Goal: Information Seeking & Learning: Learn about a topic

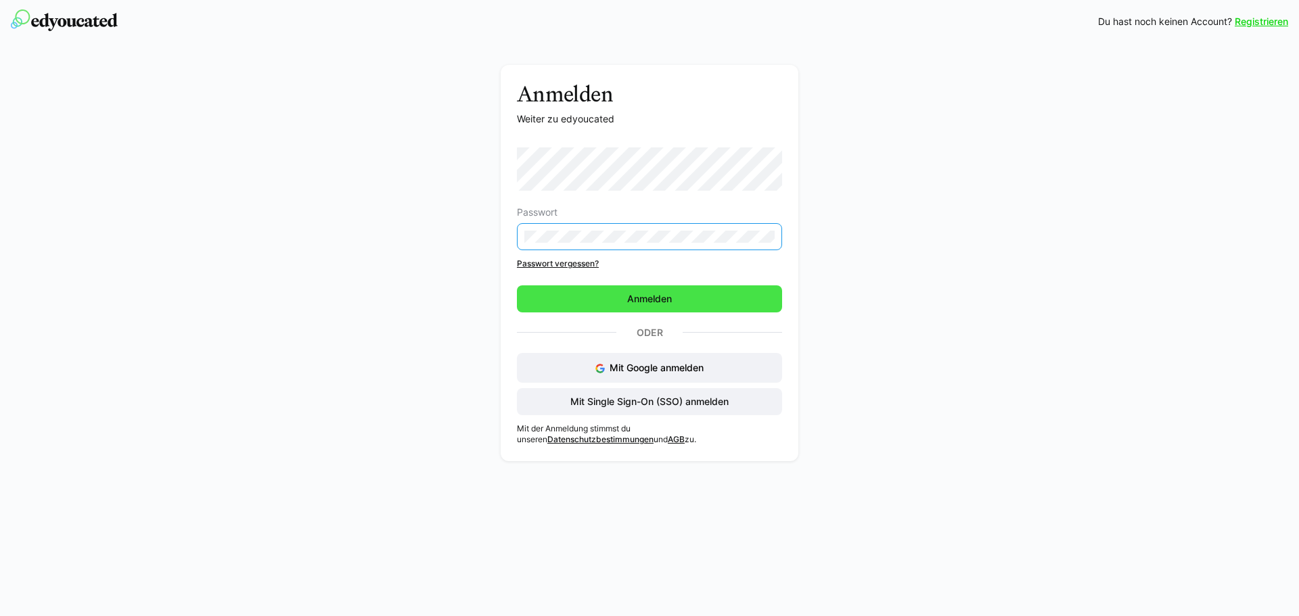
click at [559, 299] on span "Anmelden" at bounding box center [649, 298] width 265 height 27
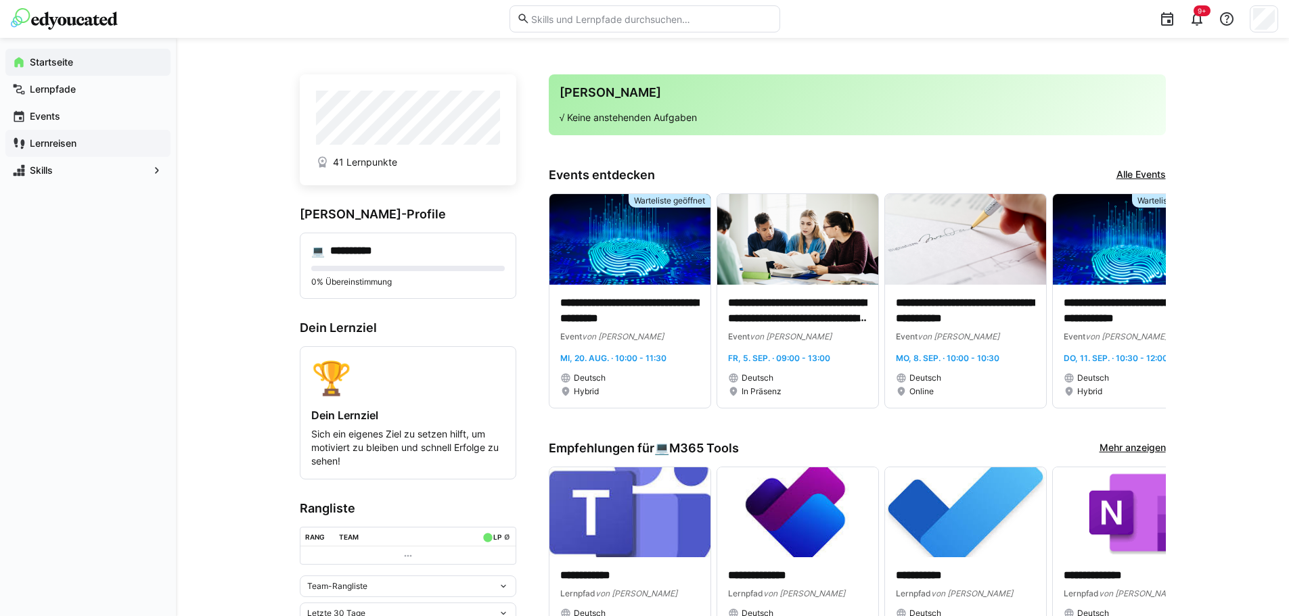
click at [0, 0] on app-navigation-label "Lernreisen" at bounding box center [0, 0] width 0 height 0
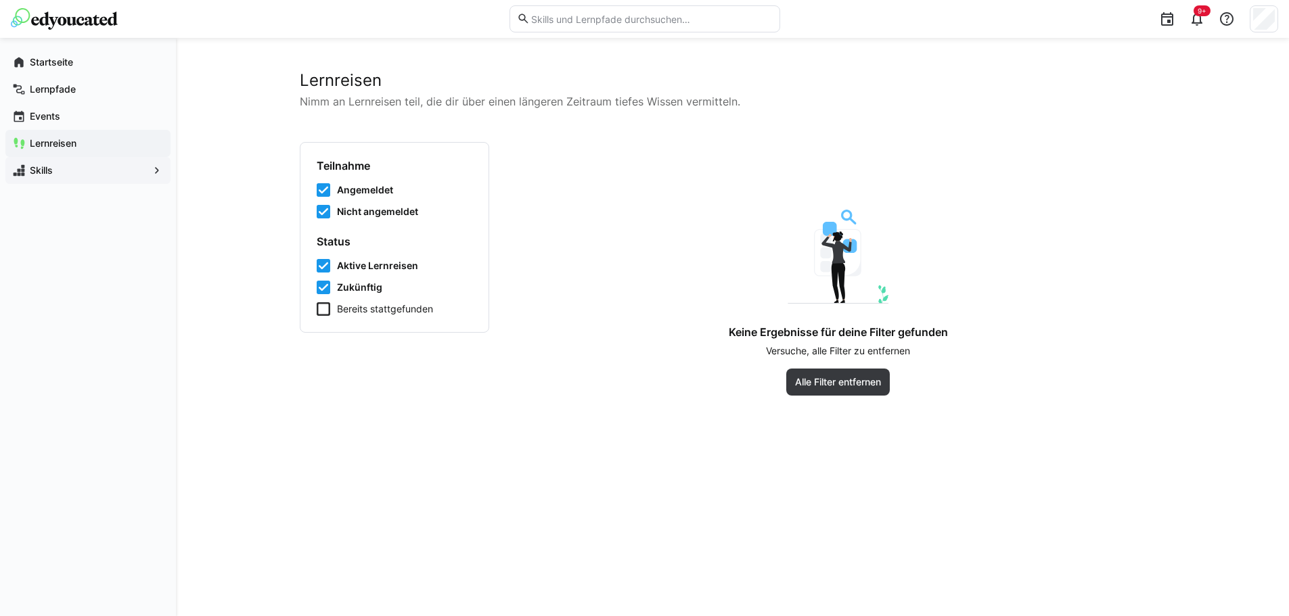
click at [41, 177] on span "Skills" at bounding box center [88, 171] width 120 height 14
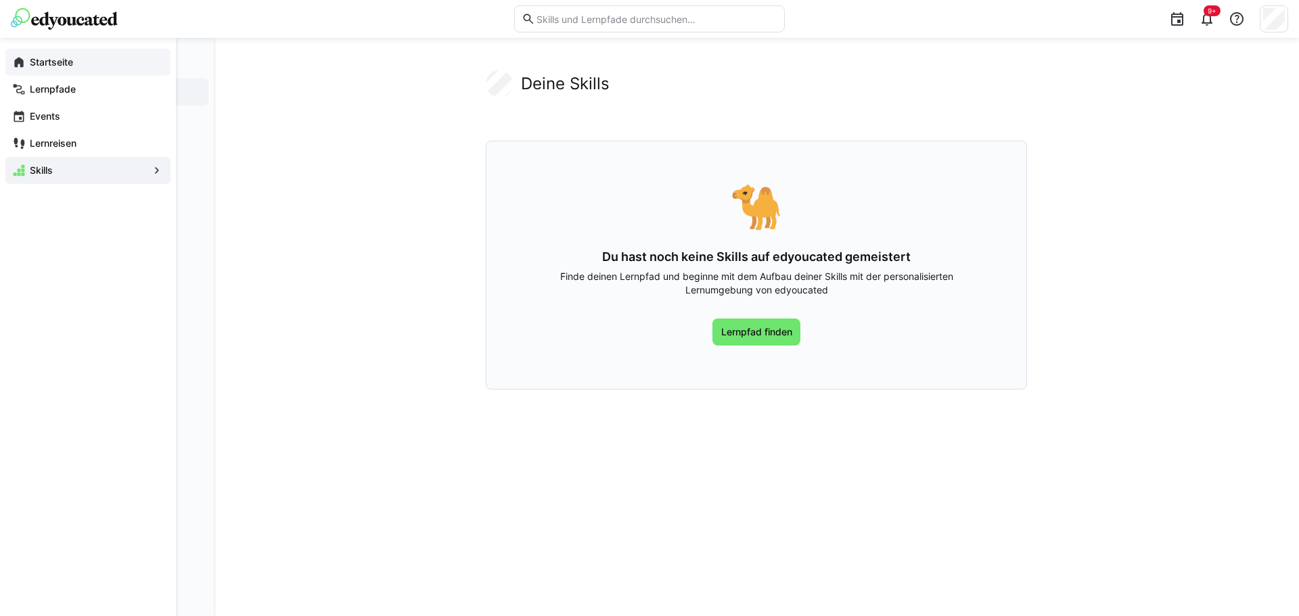
click at [18, 64] on eds-icon at bounding box center [19, 62] width 14 height 14
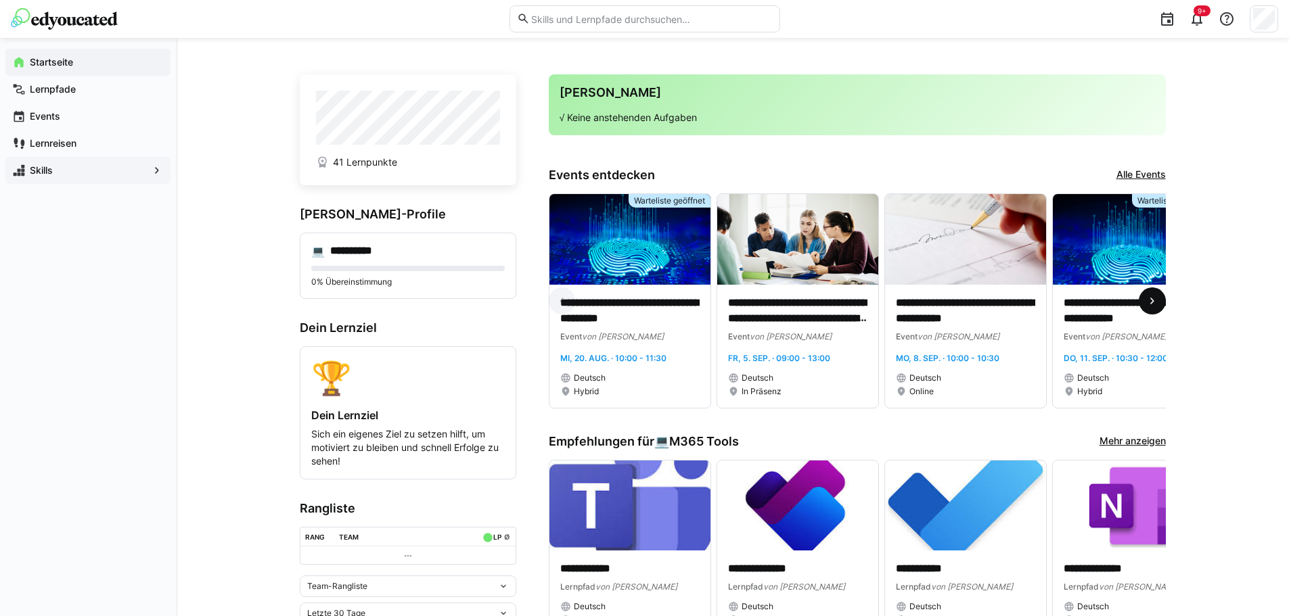
click at [1154, 296] on span at bounding box center [1152, 301] width 27 height 27
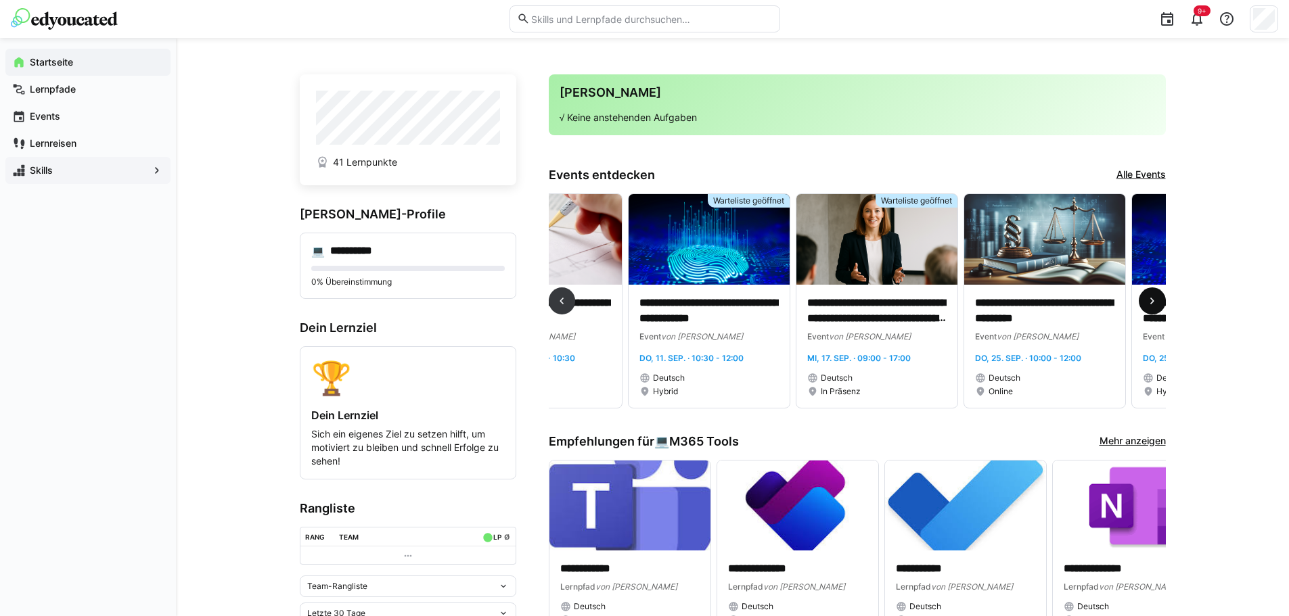
scroll to position [0, 503]
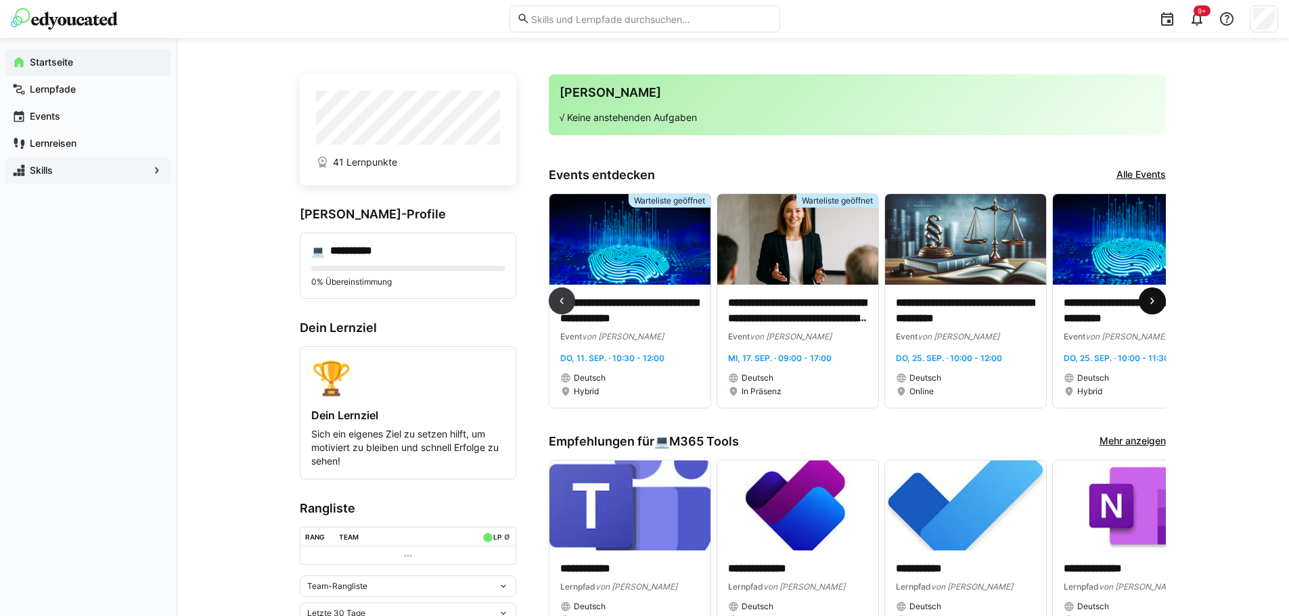
click at [1157, 302] on eds-icon at bounding box center [1152, 301] width 14 height 14
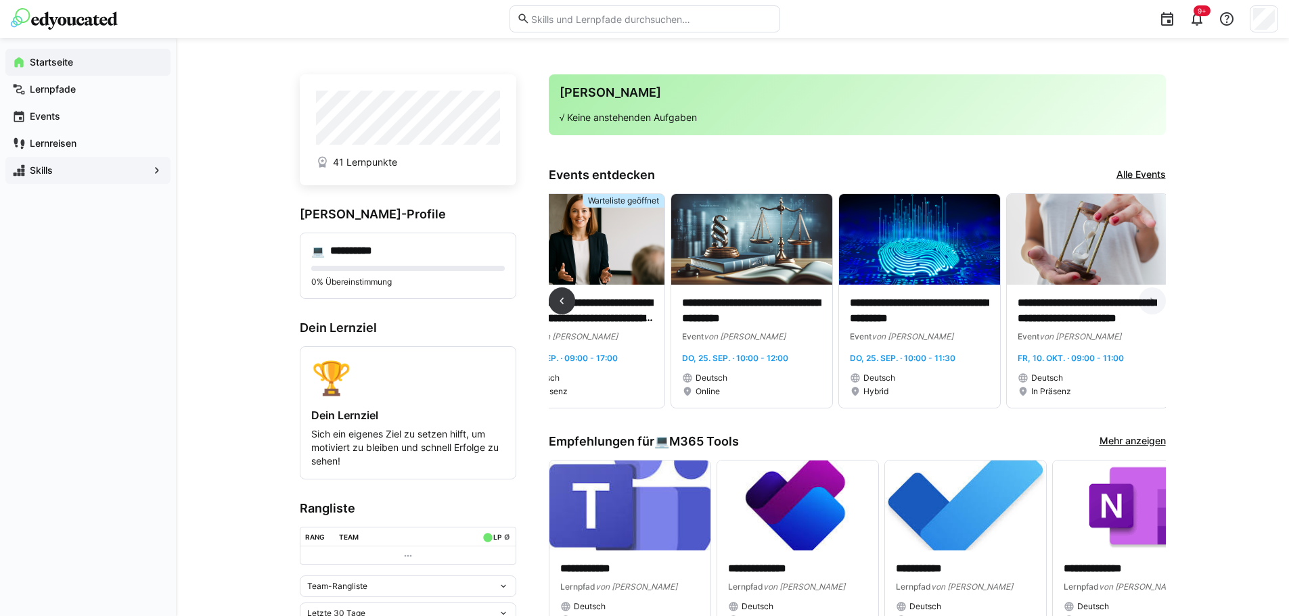
scroll to position [0, 888]
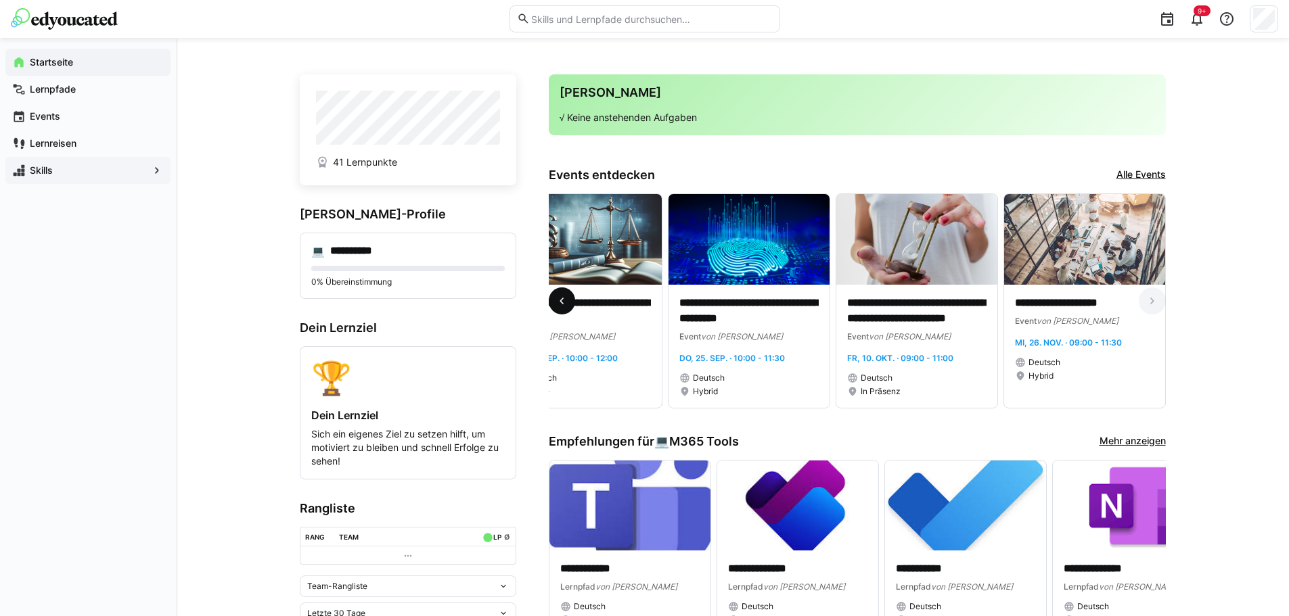
click at [553, 302] on span at bounding box center [562, 301] width 27 height 27
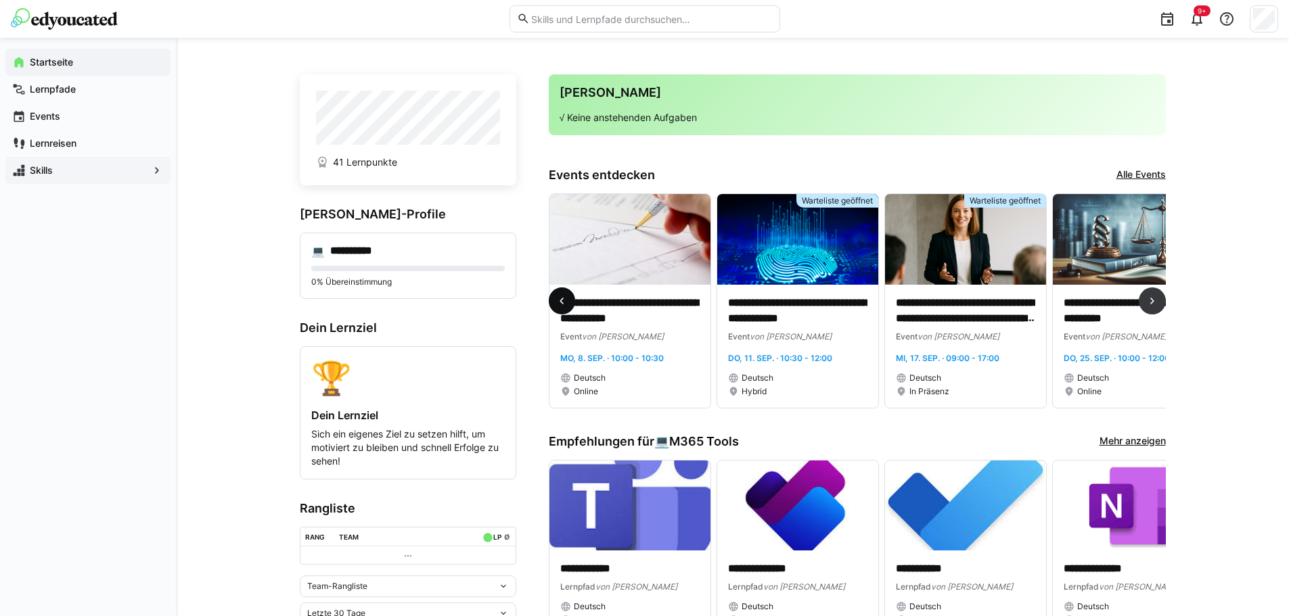
click at [553, 302] on span at bounding box center [562, 301] width 27 height 27
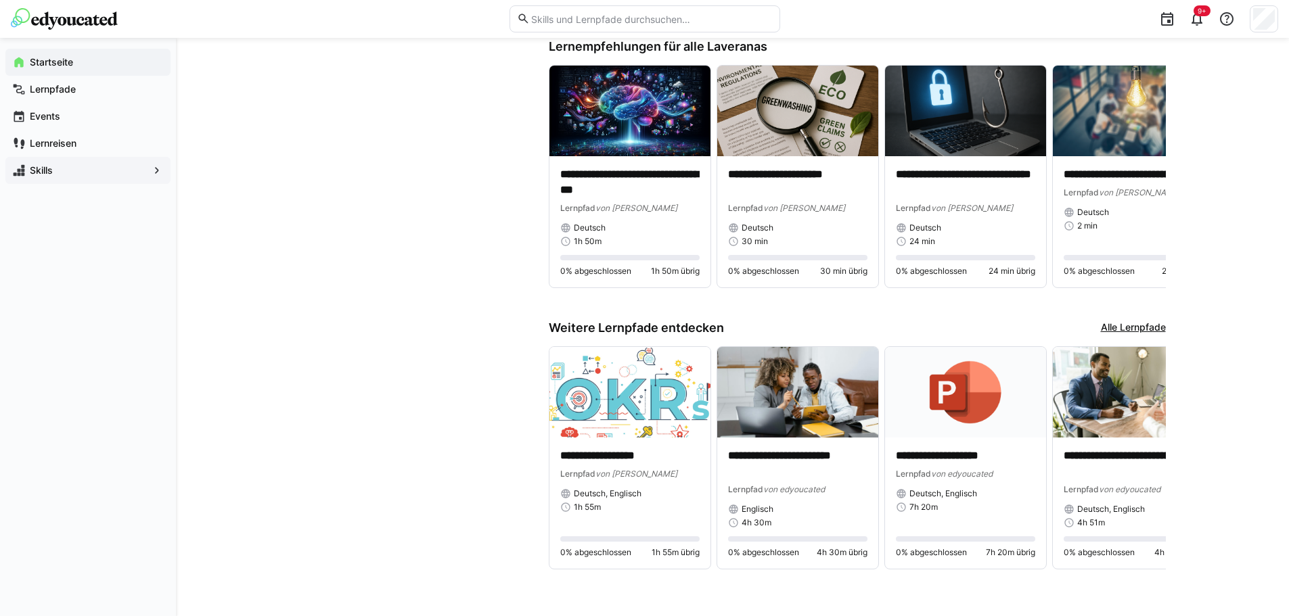
scroll to position [670, 0]
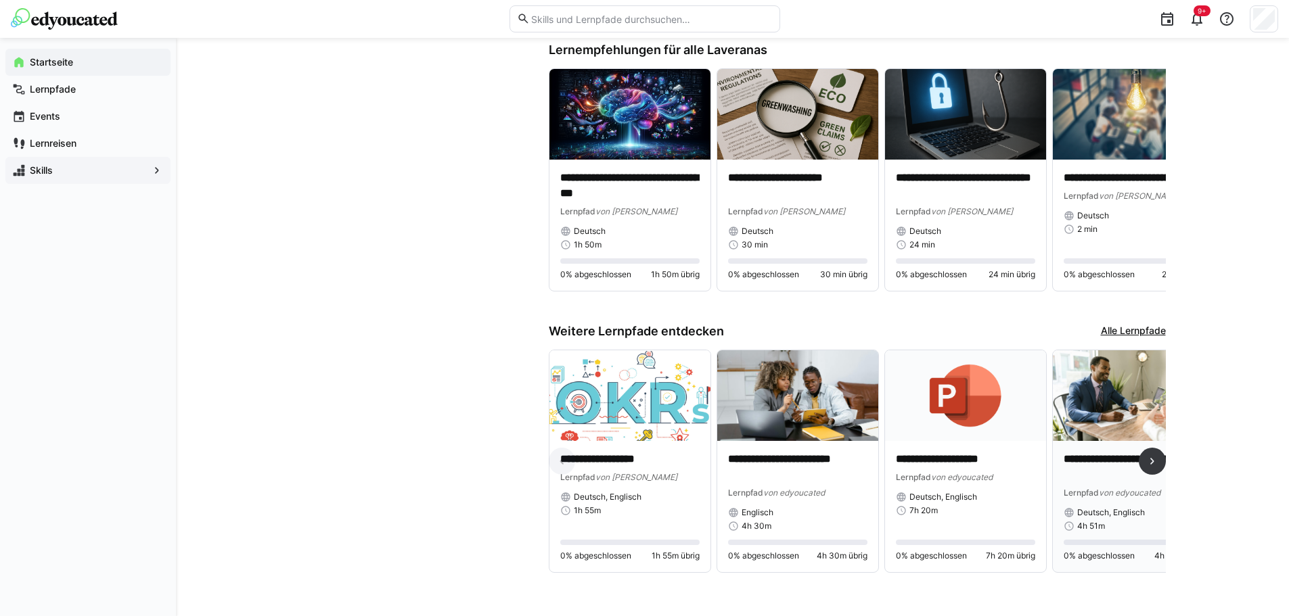
click at [1114, 432] on img at bounding box center [1133, 395] width 161 height 91
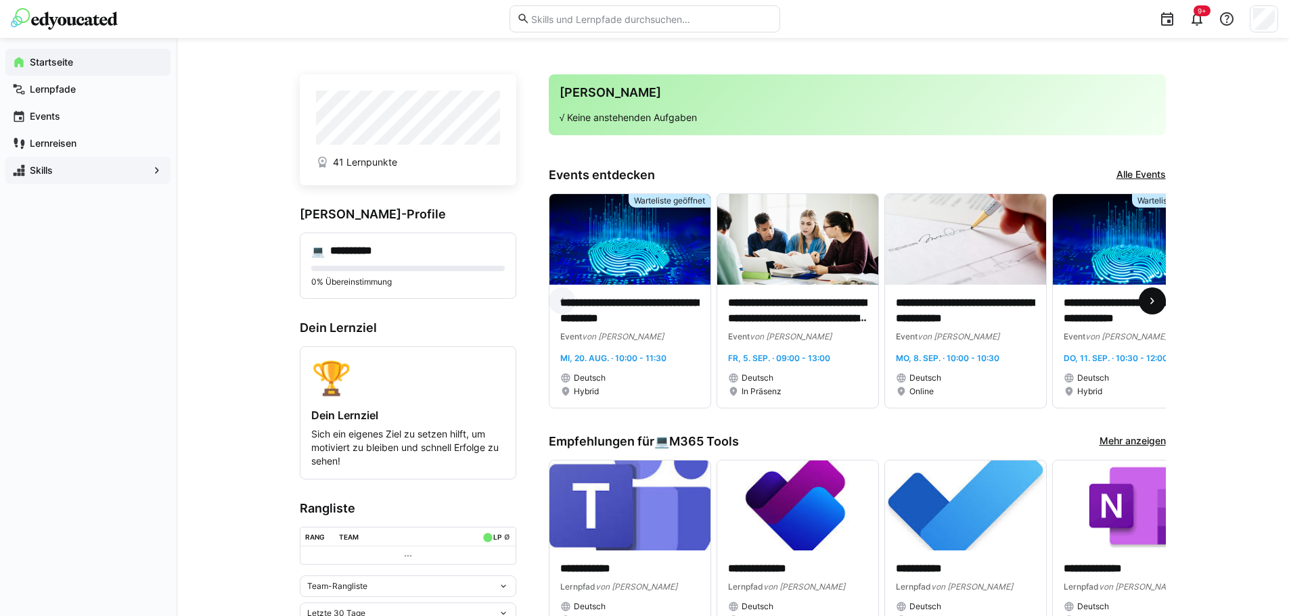
click at [1149, 307] on eds-icon at bounding box center [1152, 301] width 14 height 14
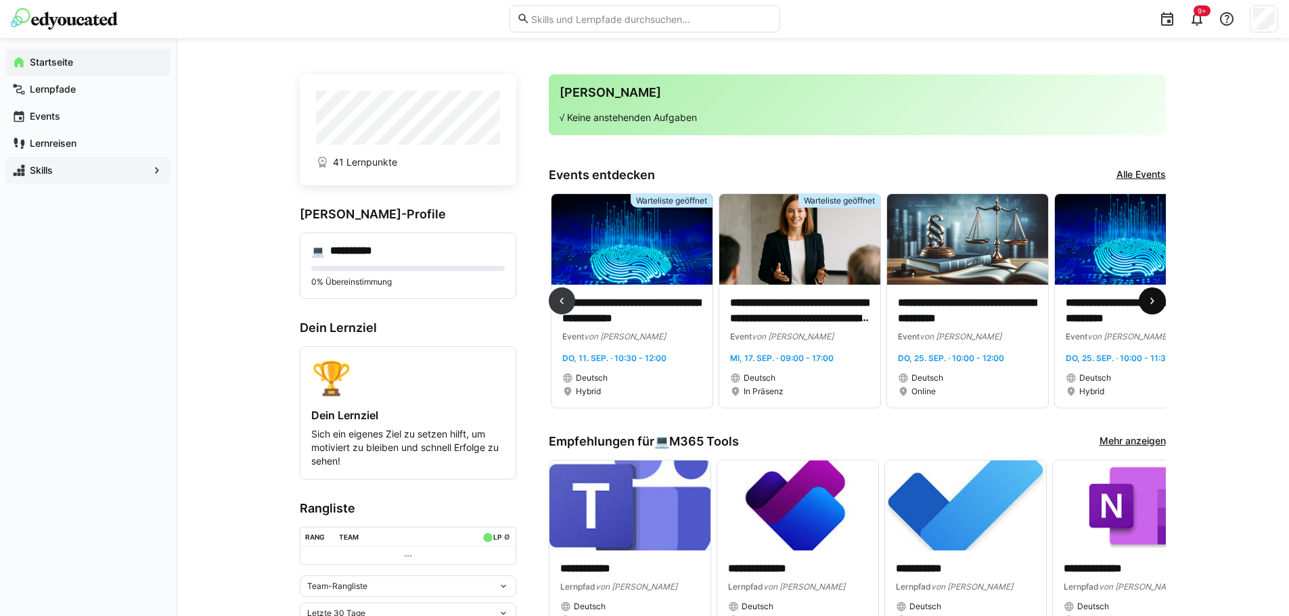
click at [1149, 307] on eds-icon at bounding box center [1152, 301] width 14 height 14
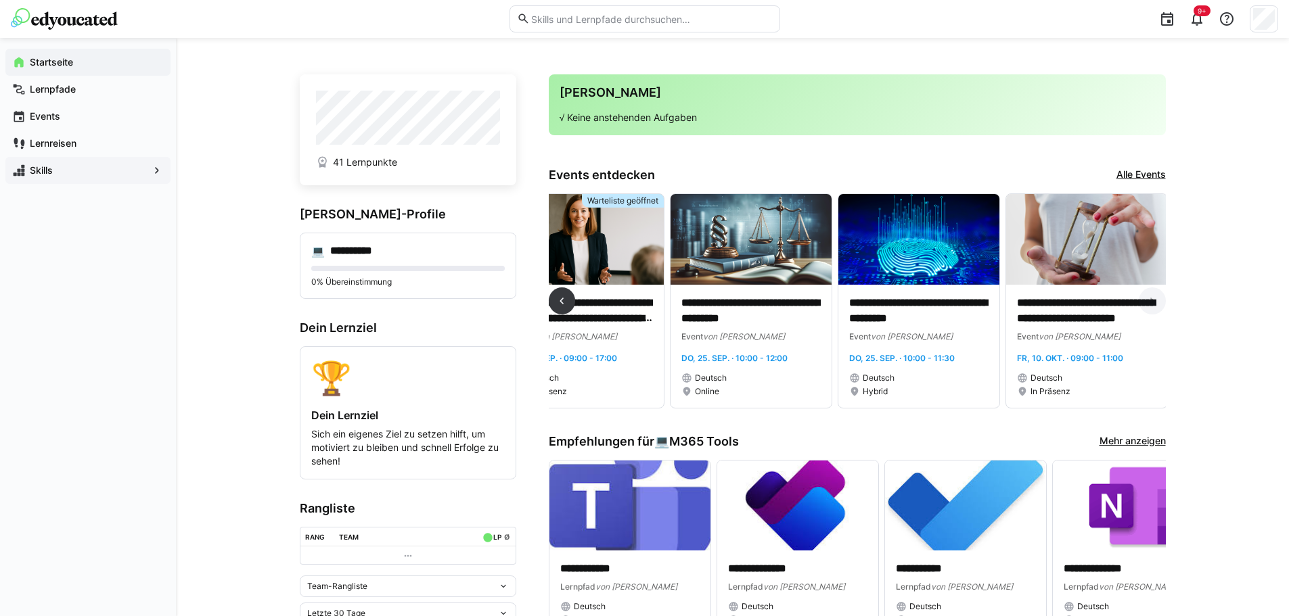
scroll to position [0, 888]
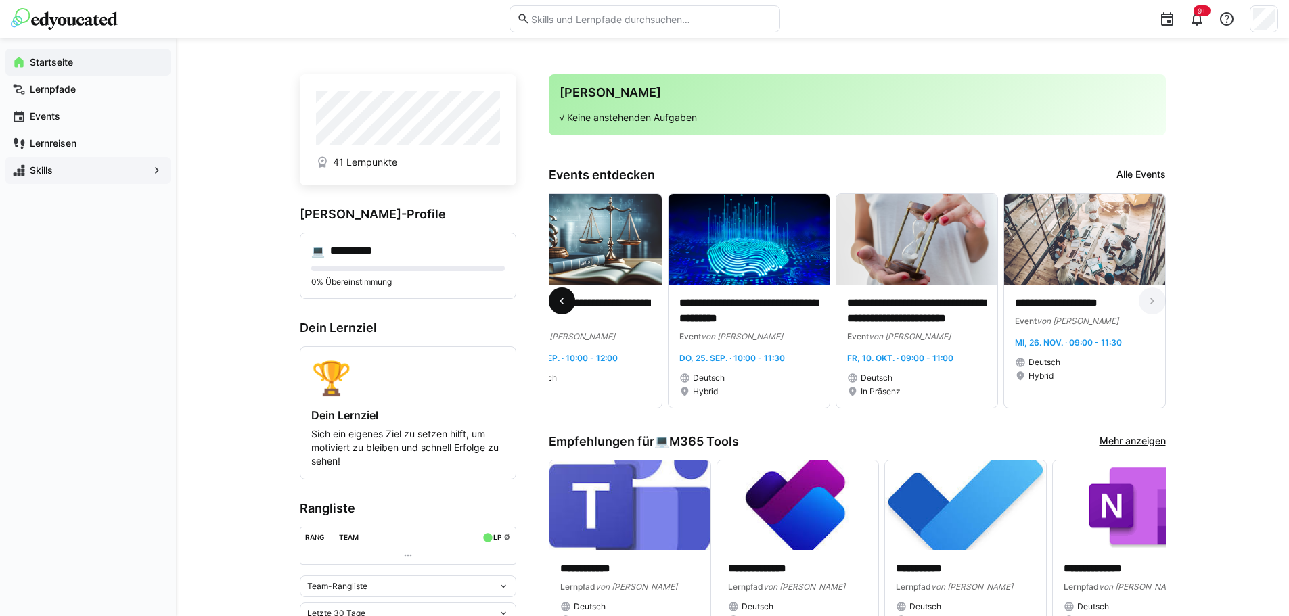
click at [557, 312] on span at bounding box center [562, 301] width 27 height 27
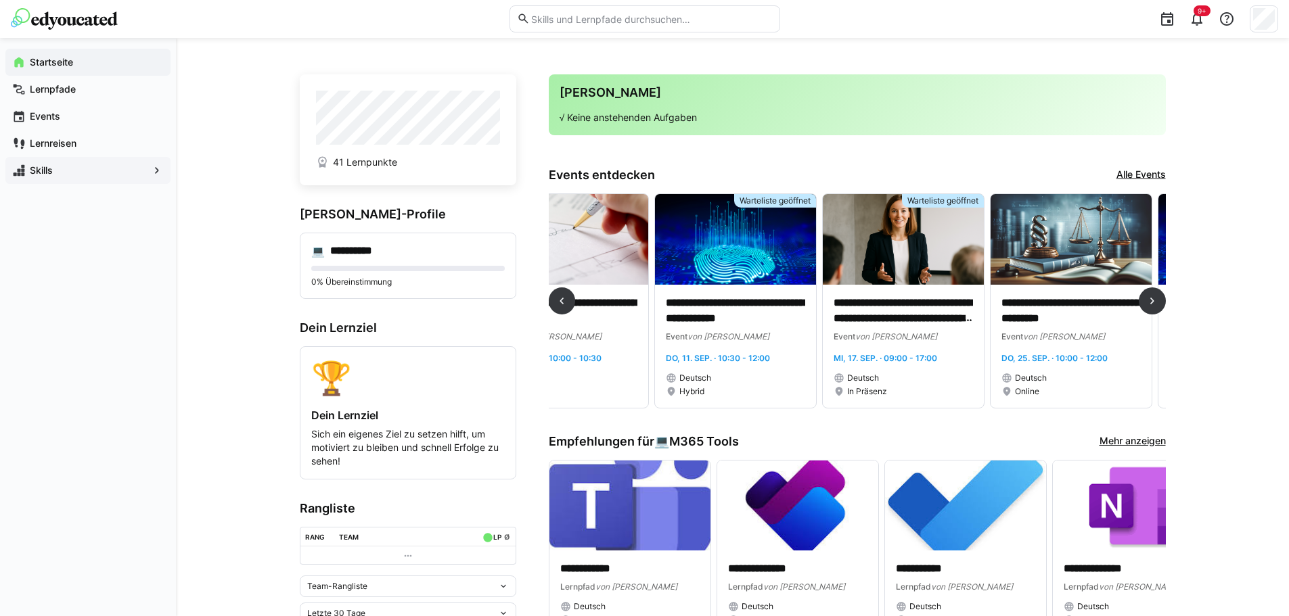
scroll to position [0, 407]
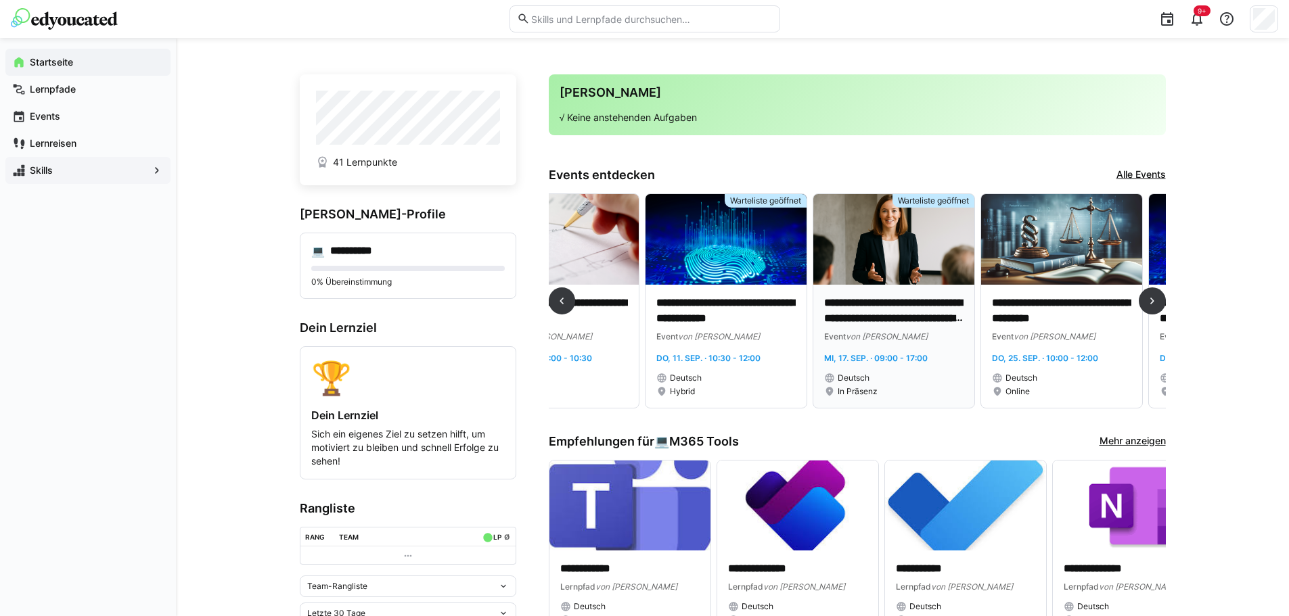
click at [879, 316] on p "**********" at bounding box center [893, 311] width 139 height 31
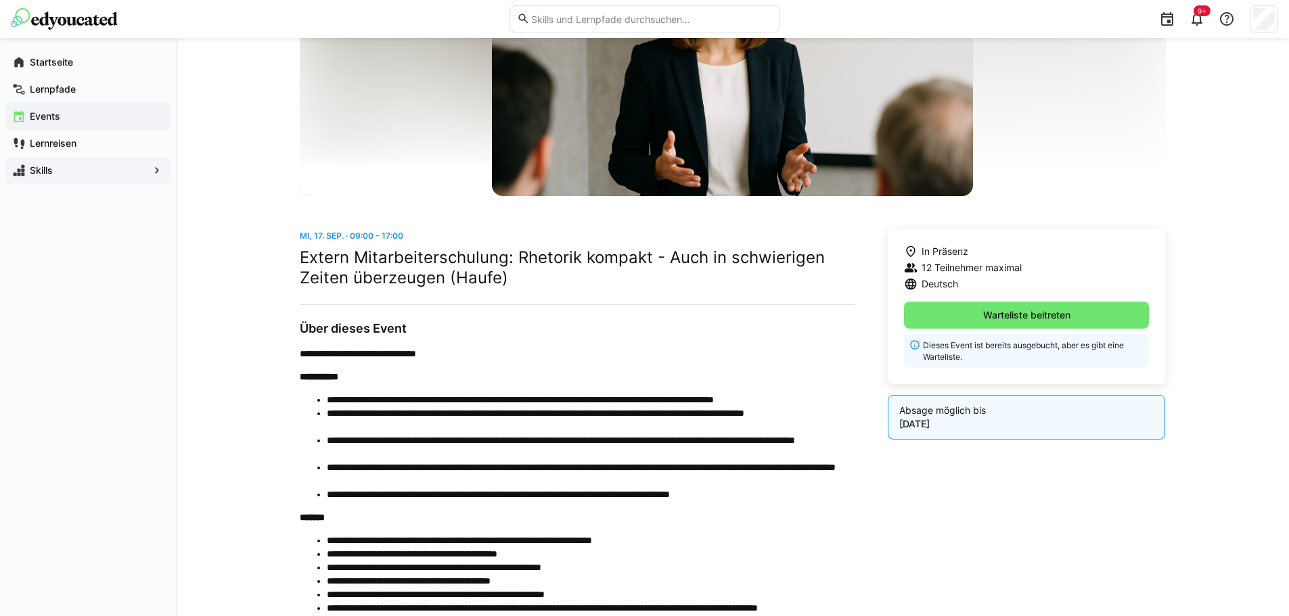
scroll to position [203, 0]
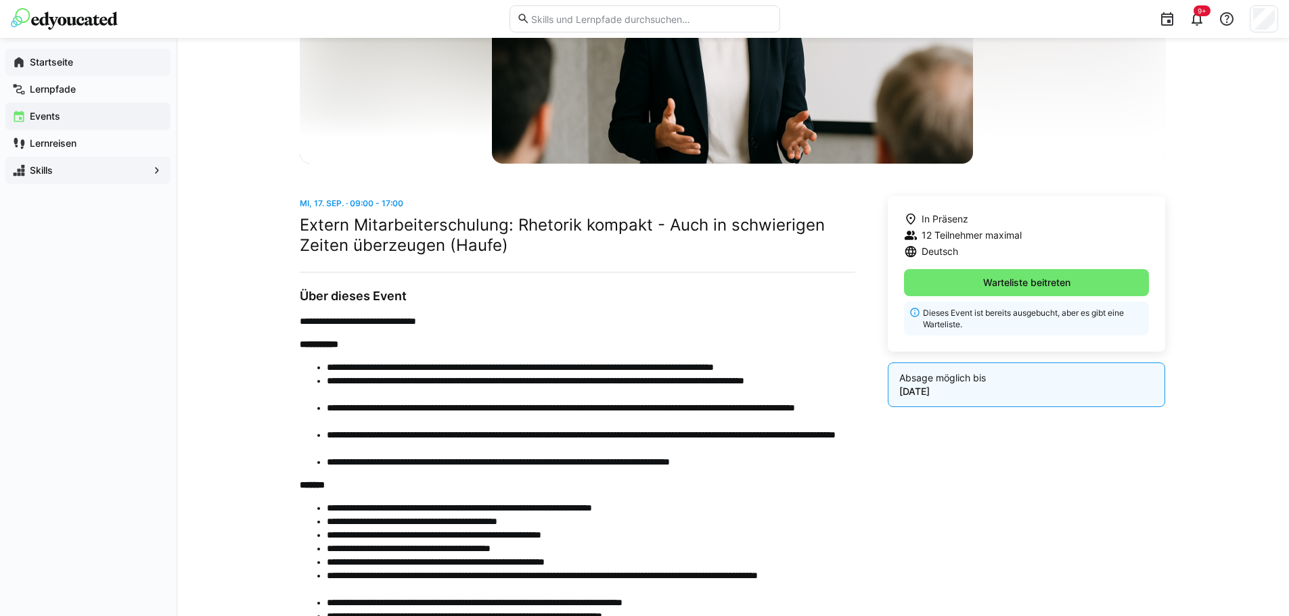
click at [0, 0] on app-navigation-label "Startseite" at bounding box center [0, 0] width 0 height 0
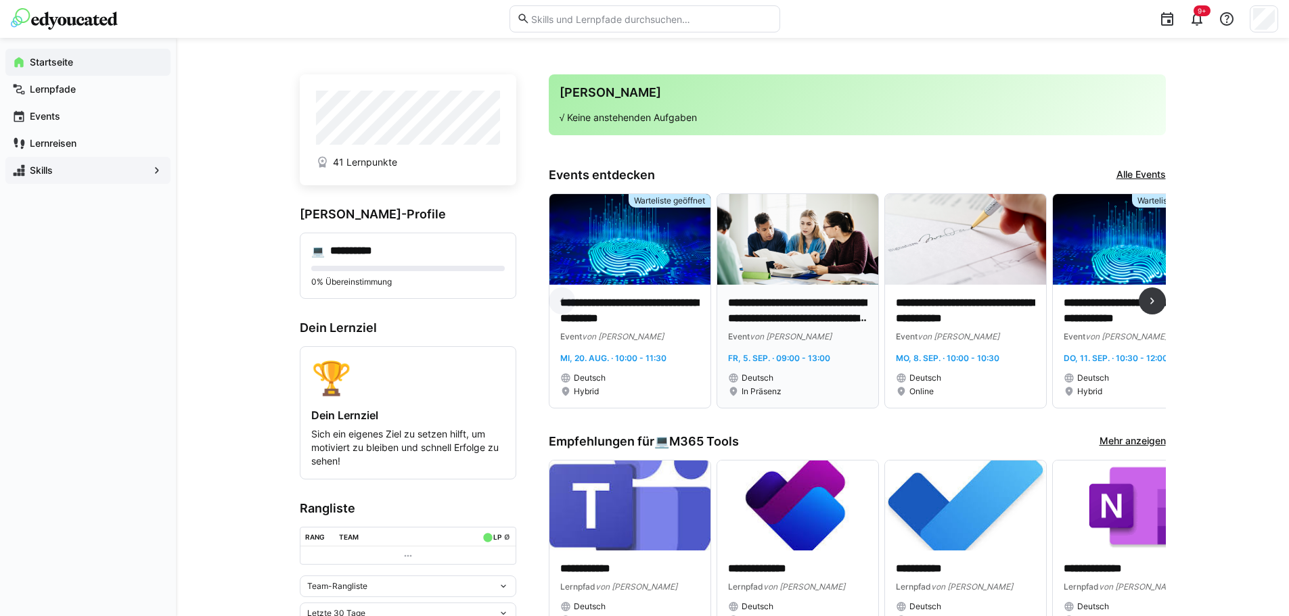
click at [754, 308] on p "**********" at bounding box center [797, 311] width 139 height 31
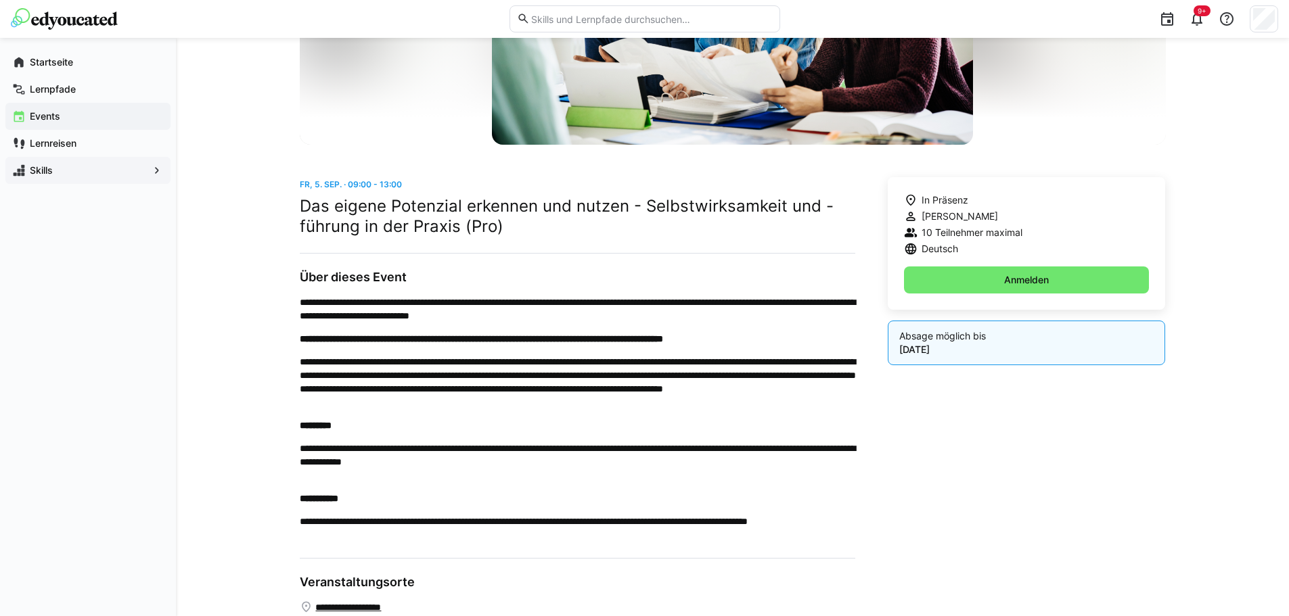
scroll to position [252, 0]
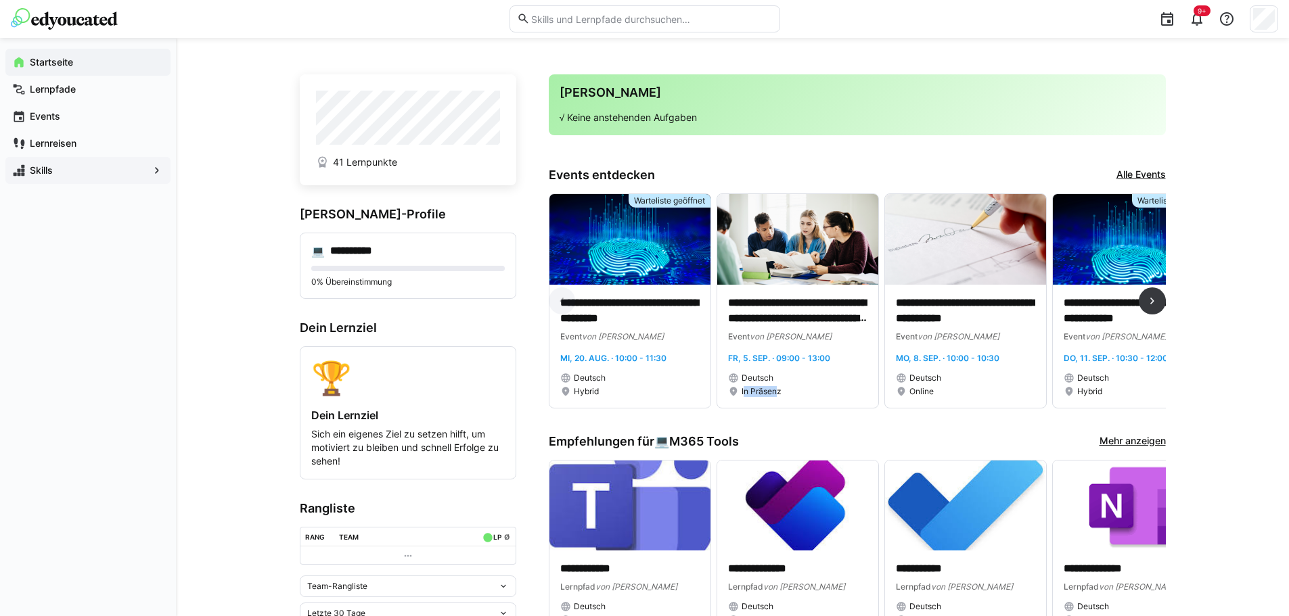
drag, startPoint x: 728, startPoint y: 418, endPoint x: 774, endPoint y: 423, distance: 46.3
click at [774, 419] on div "**********" at bounding box center [857, 306] width 617 height 226
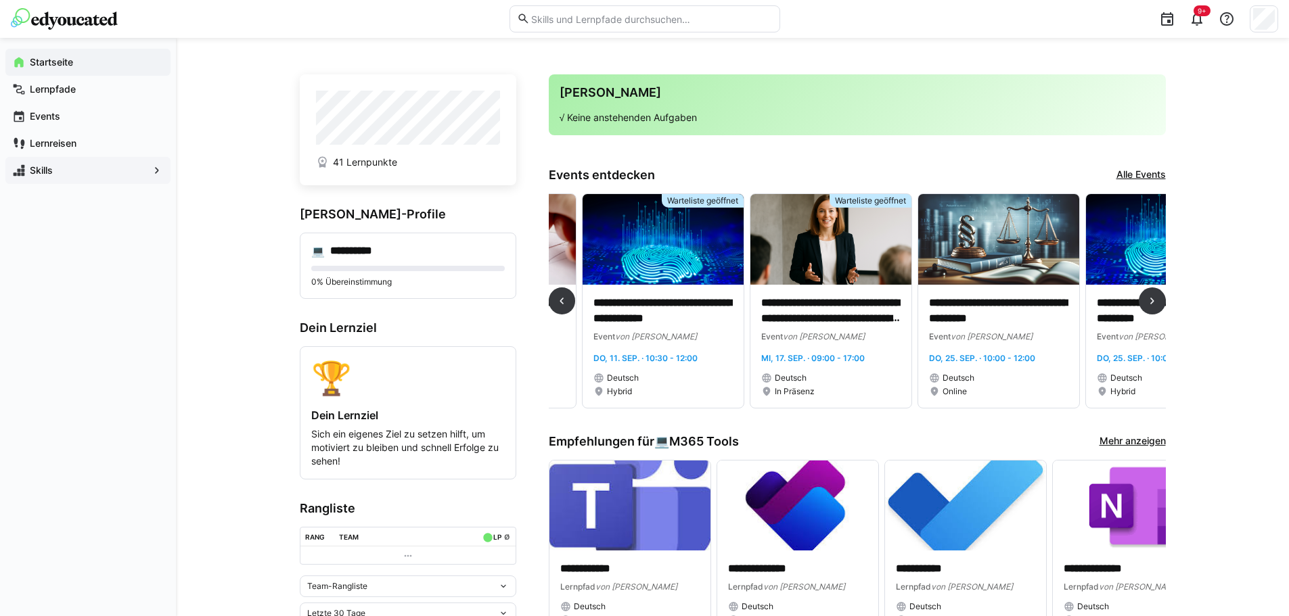
scroll to position [0, 455]
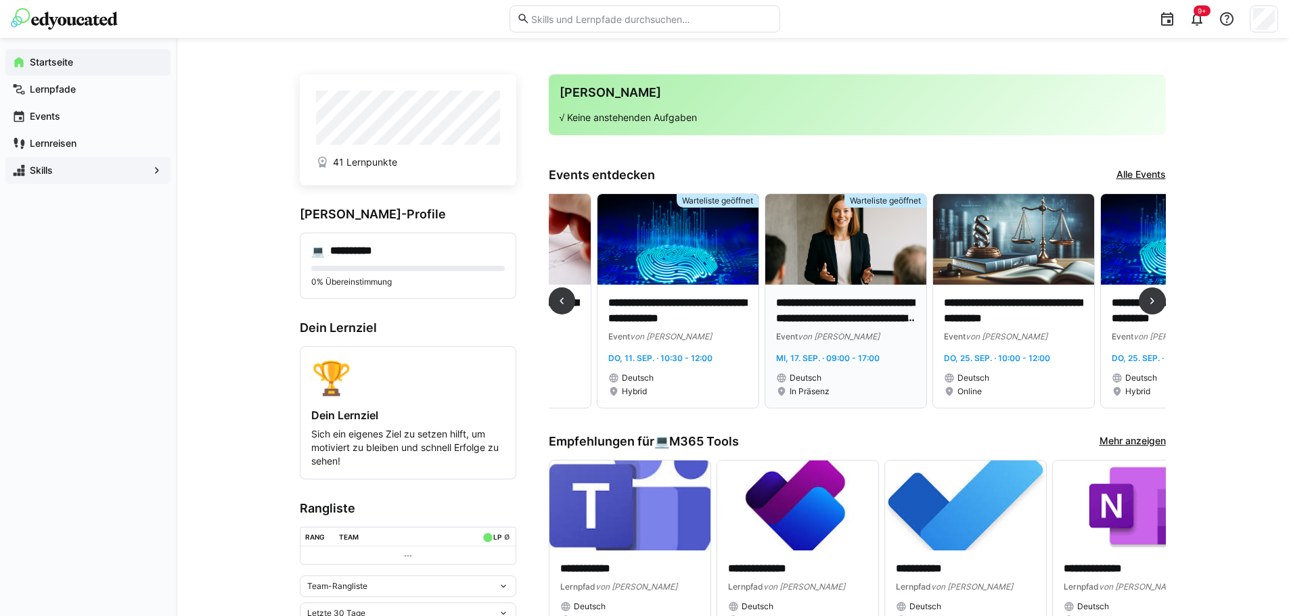
click at [830, 322] on p "**********" at bounding box center [845, 311] width 139 height 31
